Goal: Information Seeking & Learning: Find contact information

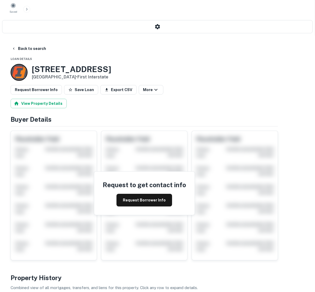
scroll to position [119, 0]
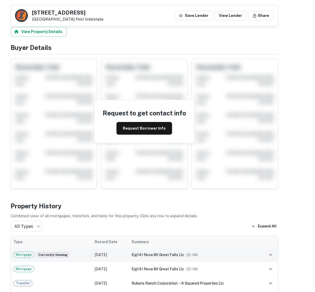
click at [184, 253] on span "eig14t nova mt great falls llc" at bounding box center [157, 255] width 53 height 4
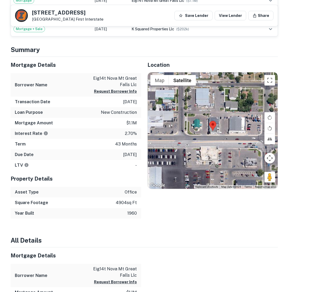
scroll to position [450, 0]
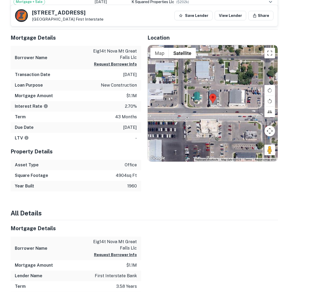
click at [129, 273] on p "first interstate bank" at bounding box center [116, 276] width 42 height 6
drag, startPoint x: 129, startPoint y: 170, endPoint x: 162, endPoint y: 168, distance: 33.1
click at [137, 273] on p "first interstate bank" at bounding box center [116, 276] width 42 height 6
copy p "first interstate bank"
click at [224, 209] on h4 "All Details" at bounding box center [144, 214] width 267 height 10
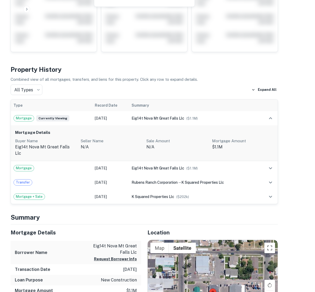
scroll to position [0, 0]
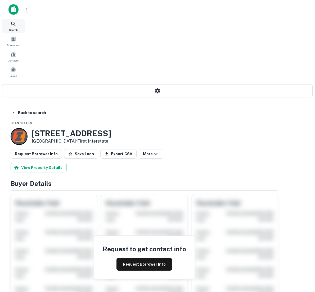
click at [12, 31] on span "Search" at bounding box center [13, 30] width 9 height 4
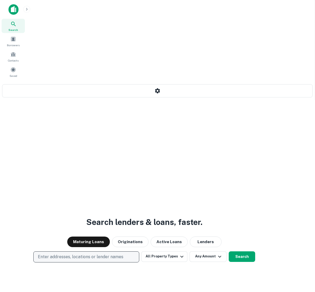
click at [123, 254] on p "Enter addresses, locations or lender names" at bounding box center [80, 257] width 85 height 6
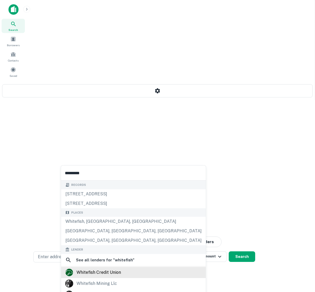
type input "*********"
click at [132, 272] on div "whitefish credit union" at bounding box center [133, 273] width 136 height 8
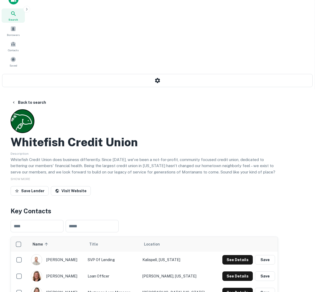
scroll to position [28, 0]
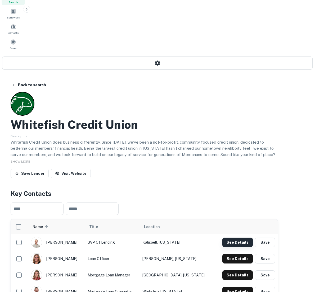
click at [252, 238] on button "See Details" at bounding box center [237, 243] width 30 height 10
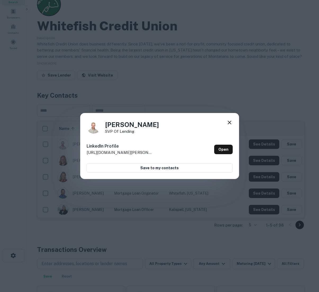
click at [230, 120] on icon at bounding box center [229, 122] width 6 height 6
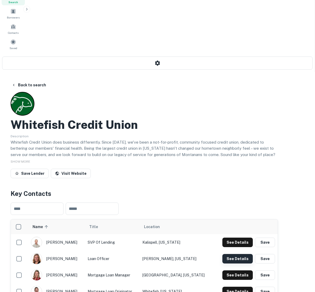
click at [252, 254] on button "See Details" at bounding box center [237, 259] width 30 height 10
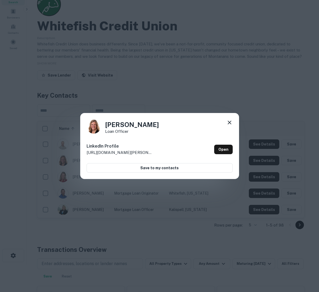
click at [229, 121] on icon at bounding box center [229, 122] width 6 height 6
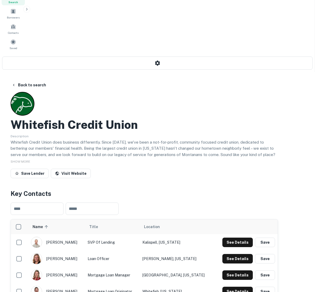
scroll to position [0, 0]
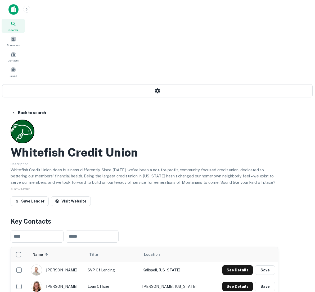
click at [15, 12] on img at bounding box center [13, 9] width 10 height 11
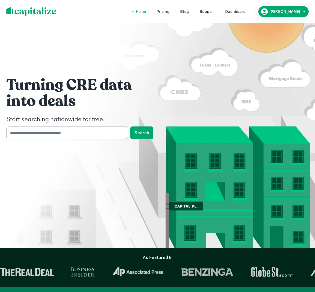
click at [49, 140] on input "text" at bounding box center [65, 133] width 118 height 13
paste input "**********"
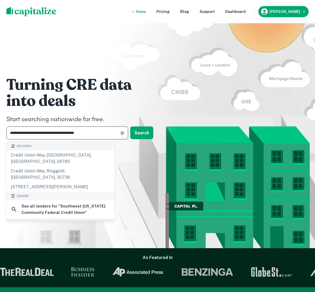
type input "**********"
click at [77, 221] on div "southwest montana community federal credit union" at bounding box center [66, 227] width 88 height 13
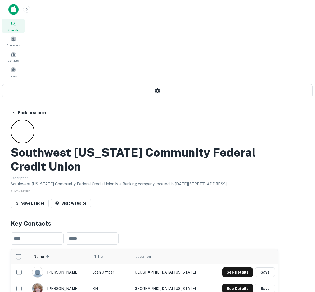
click at [250, 268] on div "See Details Save" at bounding box center [243, 273] width 62 height 10
click at [252, 268] on button "See Details" at bounding box center [237, 273] width 30 height 10
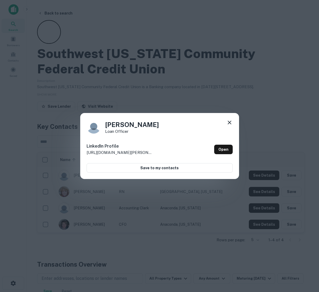
click at [229, 122] on icon at bounding box center [229, 123] width 4 height 4
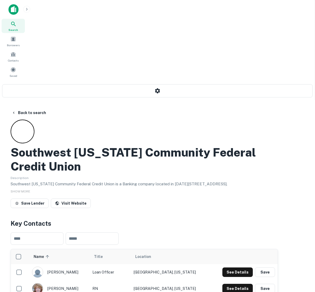
scroll to position [27, 0]
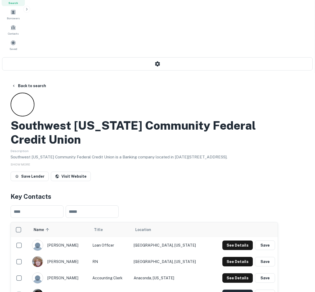
click at [252, 290] on button "See Details" at bounding box center [237, 295] width 30 height 10
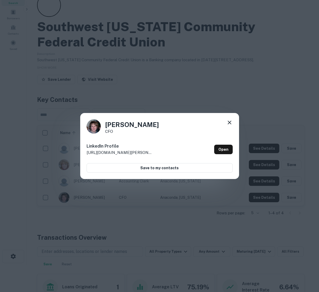
click at [229, 123] on icon at bounding box center [229, 122] width 6 height 6
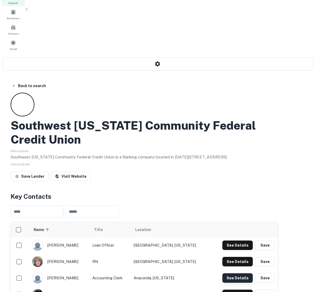
click at [252, 274] on button "See Details" at bounding box center [237, 279] width 30 height 10
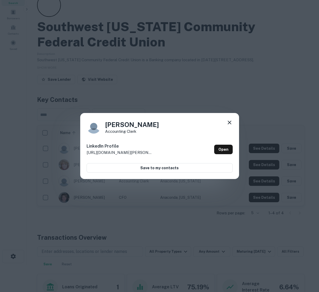
click at [229, 122] on icon at bounding box center [229, 122] width 6 height 6
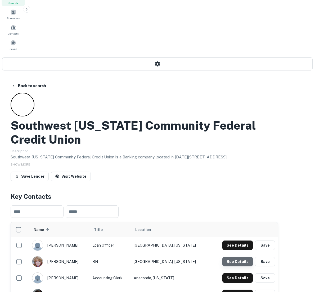
click at [252, 257] on button "See Details" at bounding box center [237, 262] width 30 height 10
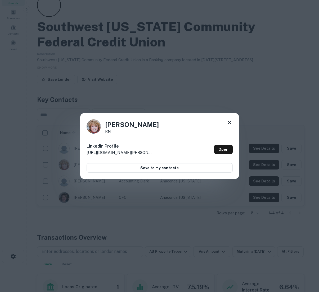
click at [230, 122] on icon at bounding box center [229, 122] width 6 height 6
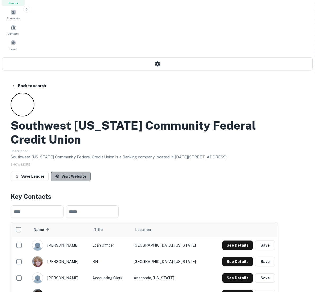
click at [91, 172] on link "Visit Website" at bounding box center [71, 177] width 40 height 10
click at [278, 192] on h4 "Key Contacts" at bounding box center [144, 197] width 267 height 10
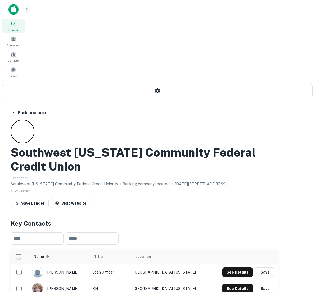
click at [25, 9] on icon "button" at bounding box center [27, 9] width 4 height 4
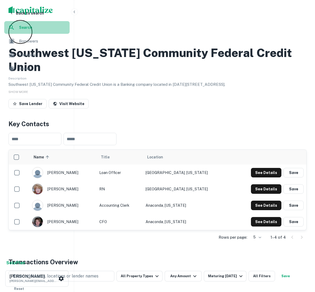
click at [30, 25] on span "Search" at bounding box center [42, 28] width 47 height 6
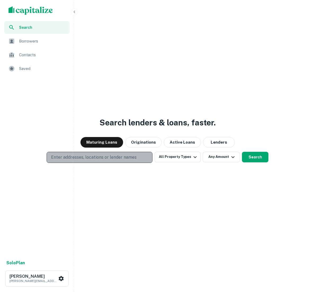
click at [139, 161] on button "Enter addresses, locations or lender names" at bounding box center [100, 157] width 106 height 11
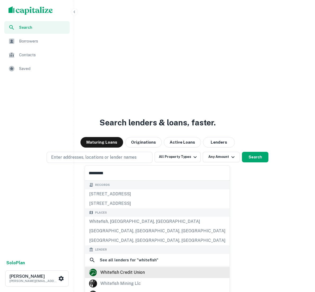
type input "*********"
click at [148, 275] on div "whitefish credit union" at bounding box center [157, 273] width 136 height 8
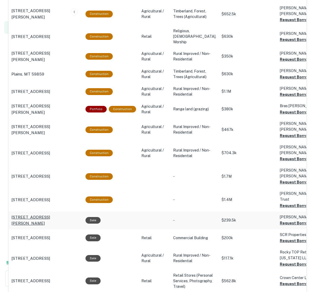
click at [80, 214] on p "[STREET_ADDRESS][PERSON_NAME]" at bounding box center [45, 220] width 69 height 12
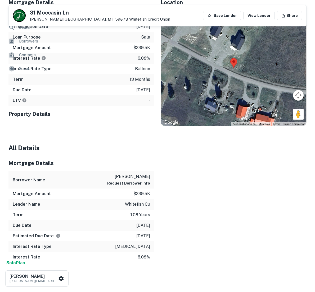
scroll to position [218, 0]
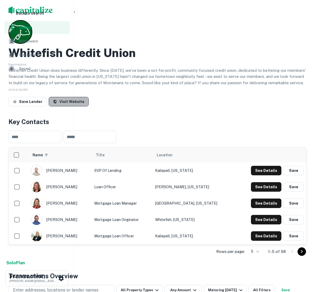
click at [89, 104] on link "Visit Website" at bounding box center [69, 102] width 40 height 10
